Goal: Check status: Check status

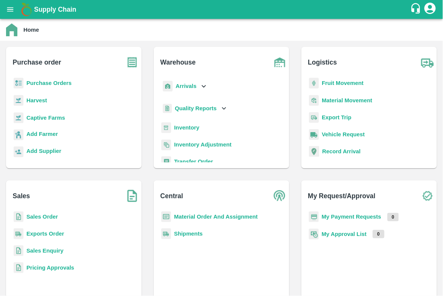
click at [56, 83] on b "Purchase Orders" at bounding box center [48, 83] width 45 height 6
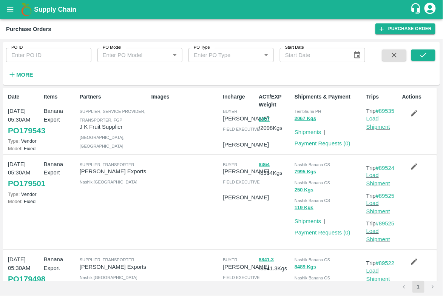
click at [27, 56] on input "PO ID" at bounding box center [48, 55] width 85 height 14
paste input "110525"
type input "110525"
click at [421, 53] on icon "submit" at bounding box center [423, 55] width 8 height 8
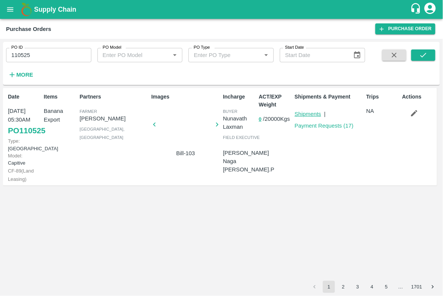
click at [311, 113] on link "Shipments" at bounding box center [308, 114] width 26 height 6
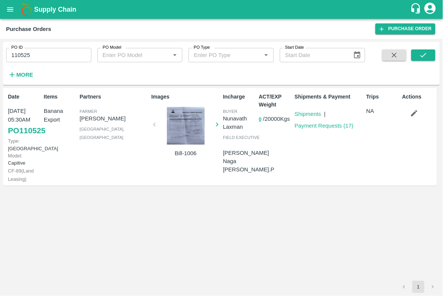
click at [18, 138] on link "PO 110525" at bounding box center [26, 131] width 37 height 14
